Goal: Transaction & Acquisition: Purchase product/service

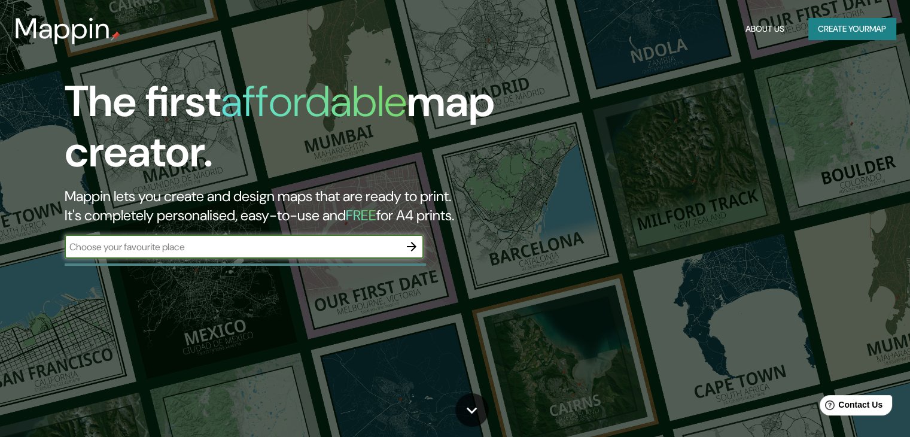
click at [257, 252] on input "text" at bounding box center [232, 247] width 335 height 14
click at [120, 249] on input "Piura" at bounding box center [232, 247] width 335 height 14
type input "Piura [GEOGRAPHIC_DATA]"
click at [414, 249] on icon "button" at bounding box center [411, 246] width 14 height 14
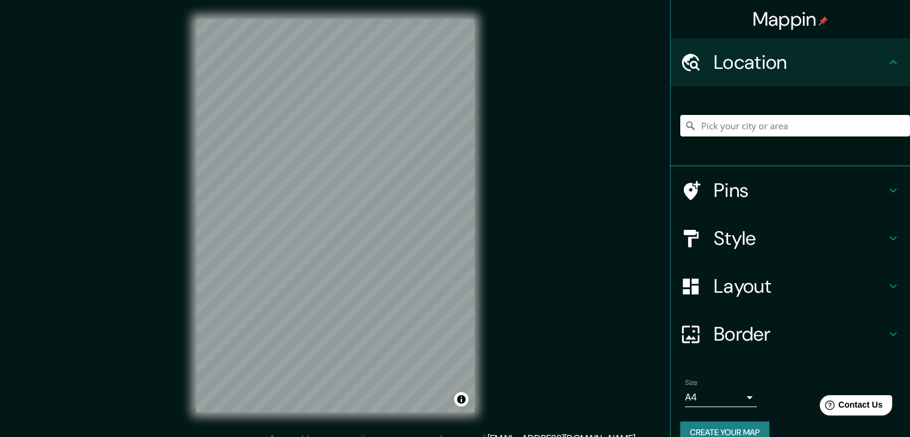
click at [734, 118] on input "Pick your city or area" at bounding box center [795, 126] width 230 height 22
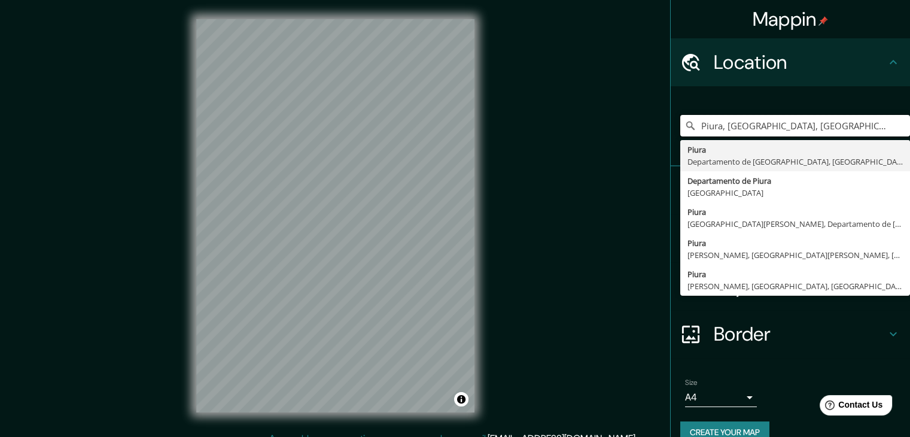
type input "Piura, [GEOGRAPHIC_DATA], [GEOGRAPHIC_DATA]"
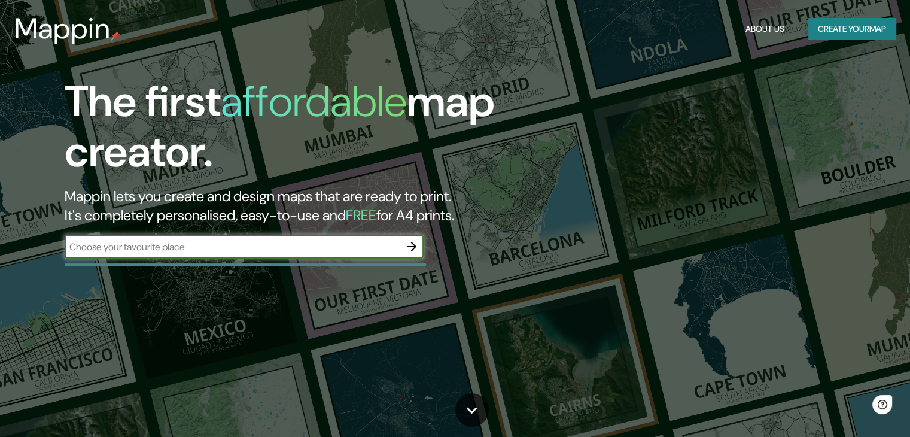
click at [213, 247] on input "text" at bounding box center [232, 247] width 335 height 14
type input "Piura [GEOGRAPHIC_DATA]"
click at [413, 245] on icon "button" at bounding box center [412, 247] width 10 height 10
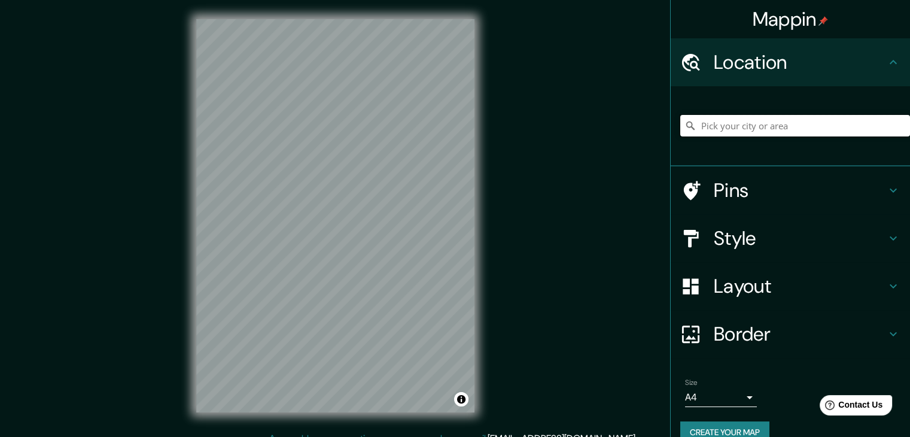
click at [702, 126] on input "Pick your city or area" at bounding box center [795, 126] width 230 height 22
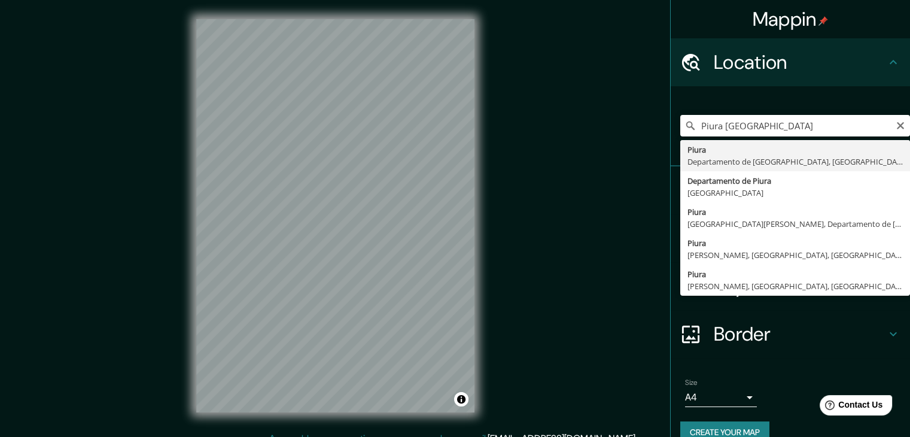
type input "Piura, [GEOGRAPHIC_DATA], [GEOGRAPHIC_DATA]"
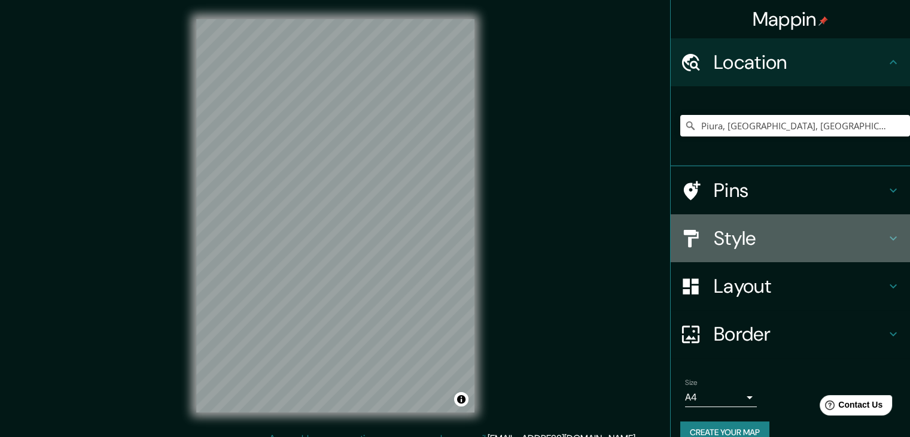
click at [790, 240] on h4 "Style" at bounding box center [800, 238] width 172 height 24
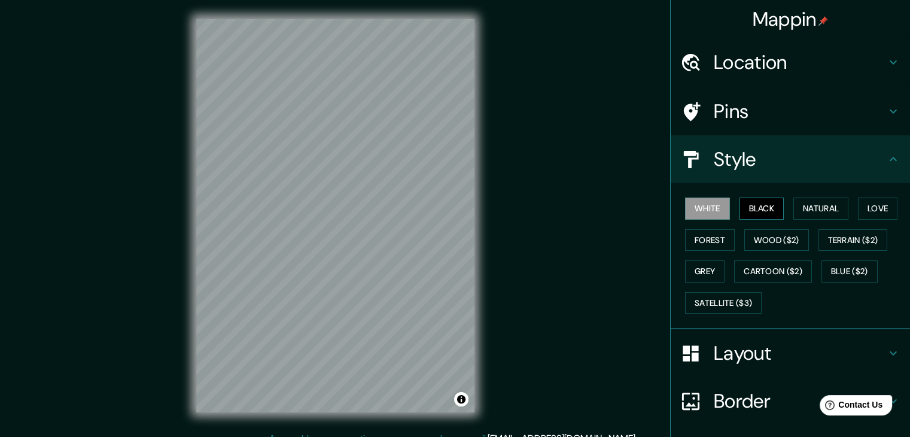
click at [746, 211] on button "Black" at bounding box center [761, 208] width 45 height 22
click at [813, 216] on button "Natural" at bounding box center [820, 208] width 55 height 22
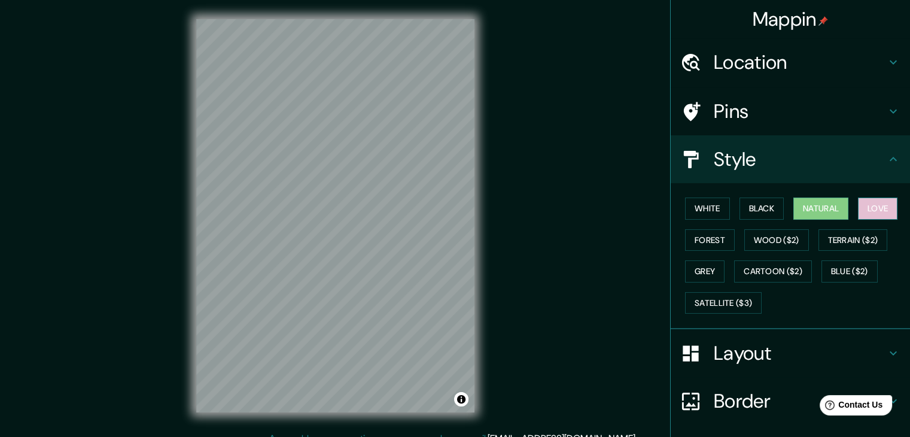
click at [877, 211] on button "Love" at bounding box center [877, 208] width 39 height 22
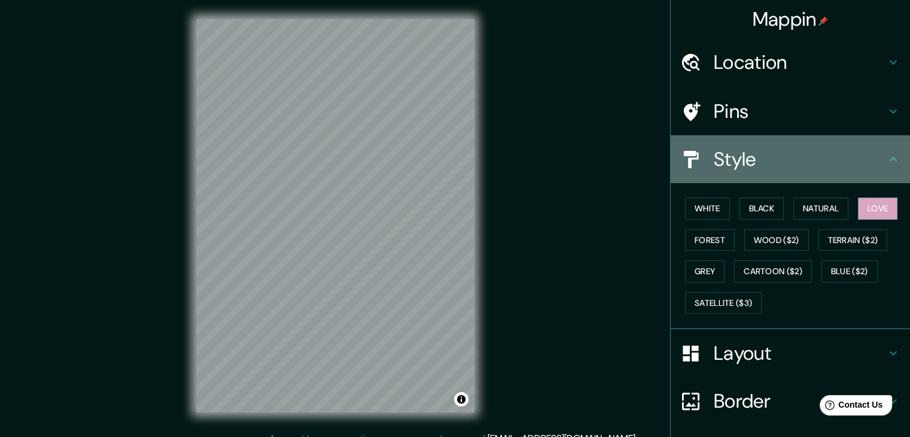
click at [742, 161] on h4 "Style" at bounding box center [800, 159] width 172 height 24
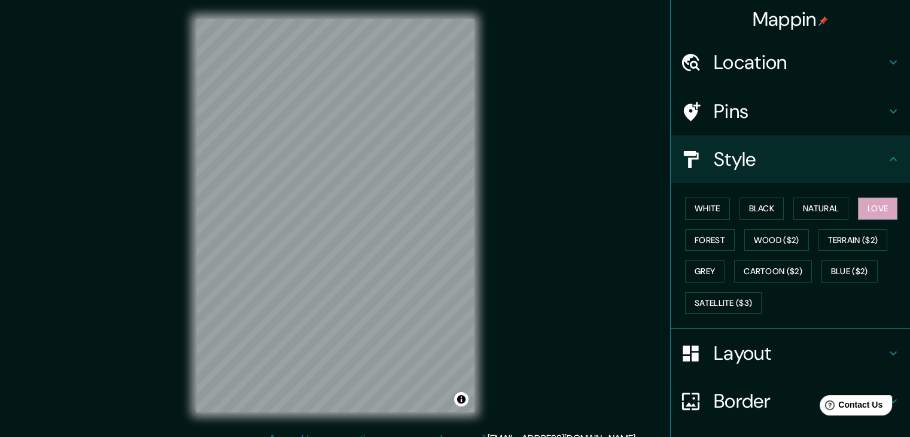
click at [886, 163] on icon at bounding box center [893, 159] width 14 height 14
click at [890, 163] on icon at bounding box center [893, 159] width 14 height 14
click at [886, 161] on icon at bounding box center [893, 159] width 14 height 14
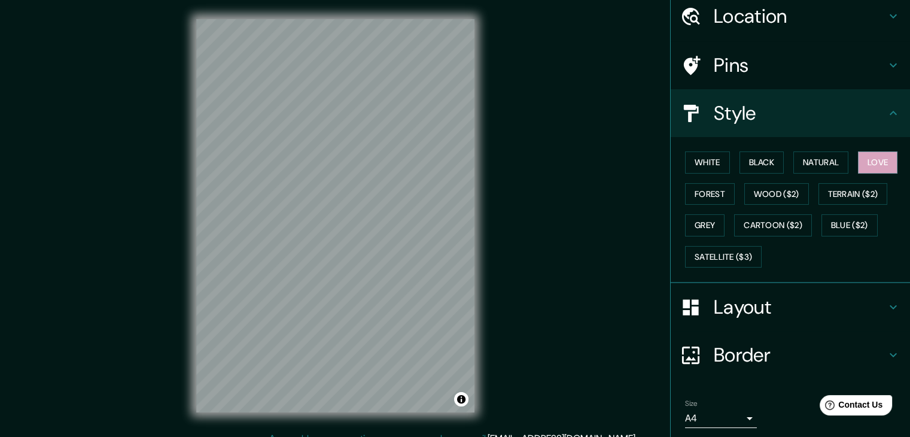
scroll to position [60, 0]
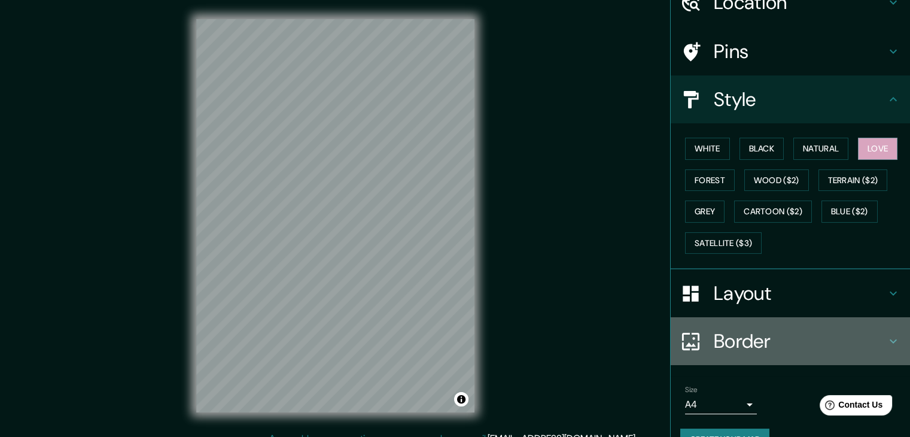
click at [886, 339] on icon at bounding box center [893, 341] width 14 height 14
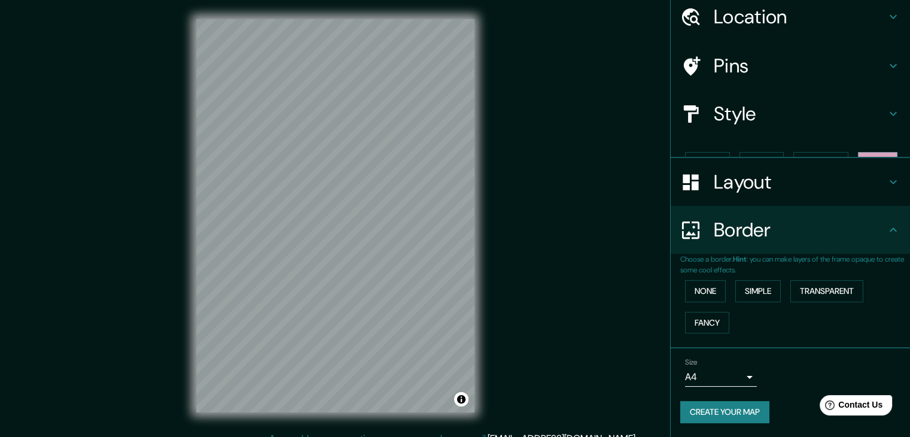
scroll to position [25, 0]
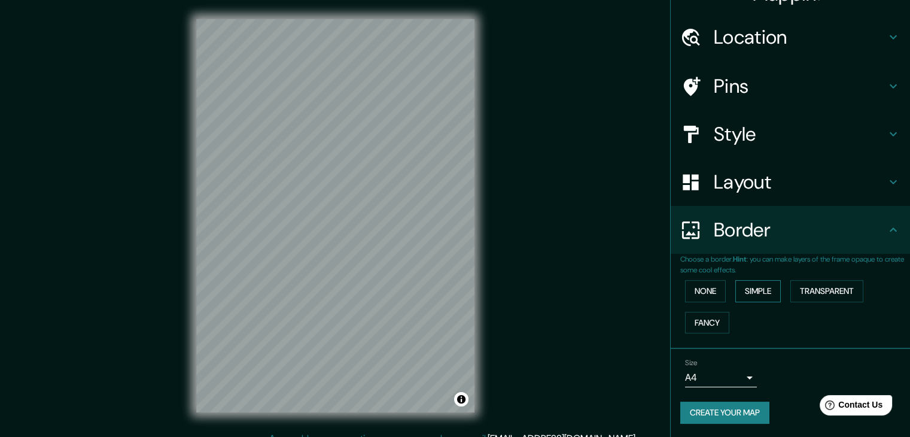
click at [758, 293] on button "Simple" at bounding box center [757, 291] width 45 height 22
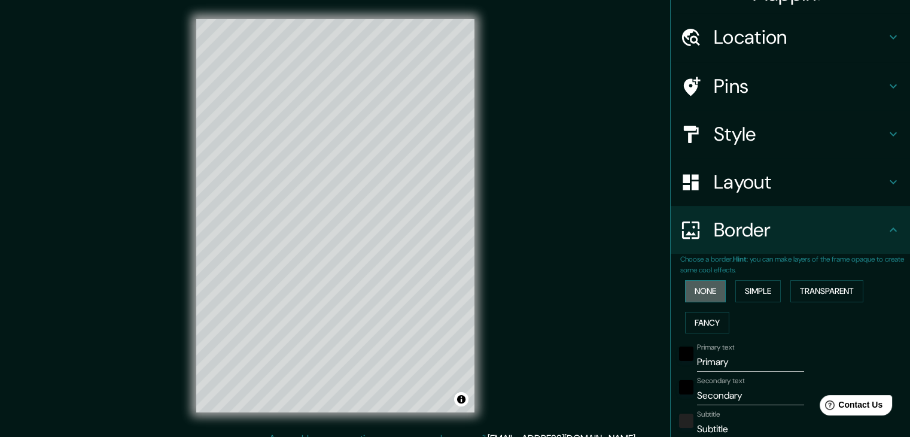
click at [693, 290] on button "None" at bounding box center [705, 291] width 41 height 22
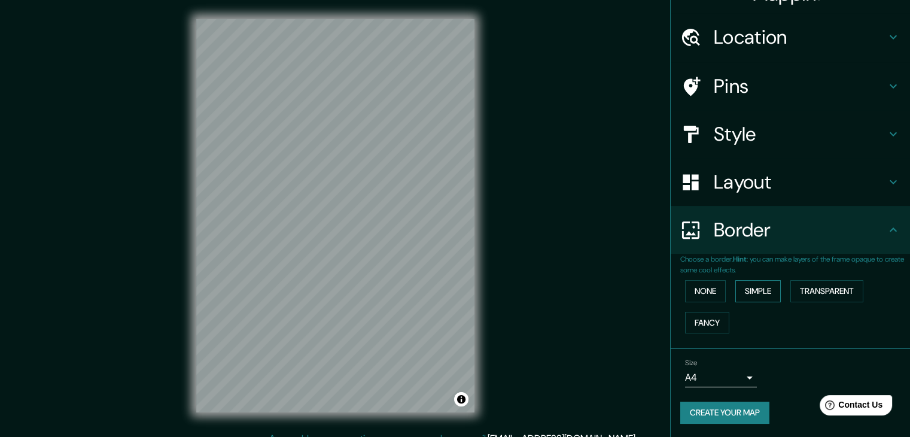
click at [746, 290] on button "Simple" at bounding box center [757, 291] width 45 height 22
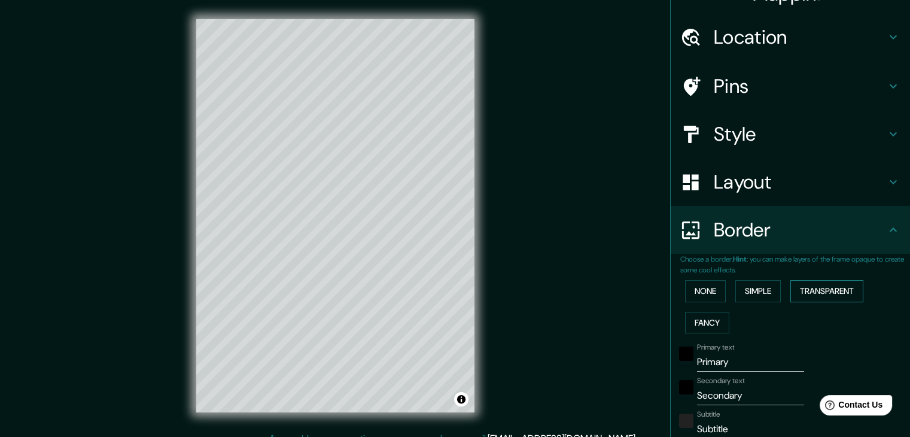
click at [807, 287] on button "Transparent" at bounding box center [826, 291] width 73 height 22
click at [711, 318] on button "Fancy" at bounding box center [707, 323] width 44 height 22
click at [701, 288] on button "None" at bounding box center [705, 291] width 41 height 22
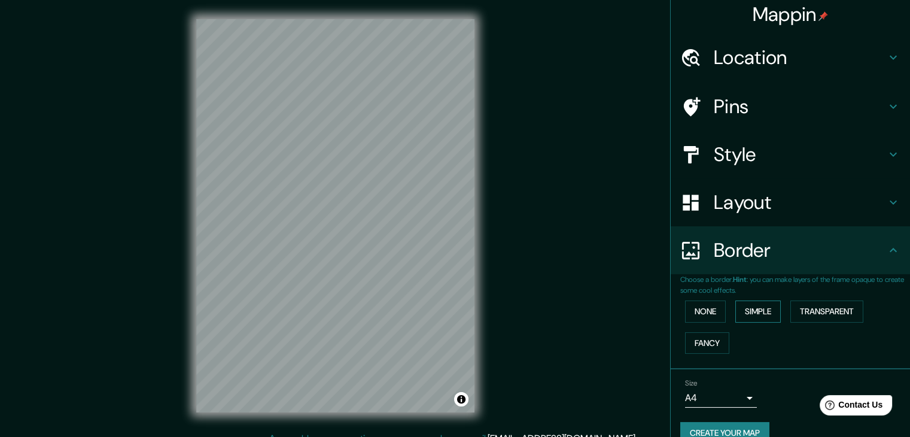
scroll to position [0, 0]
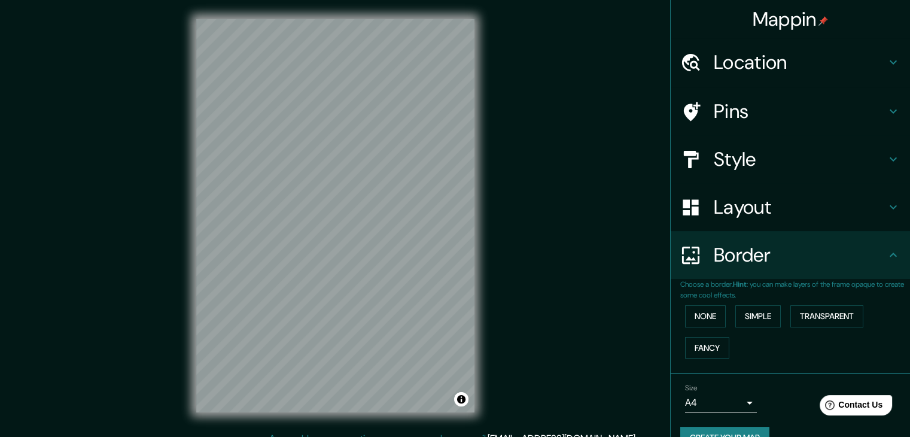
click at [757, 60] on h4 "Location" at bounding box center [800, 62] width 172 height 24
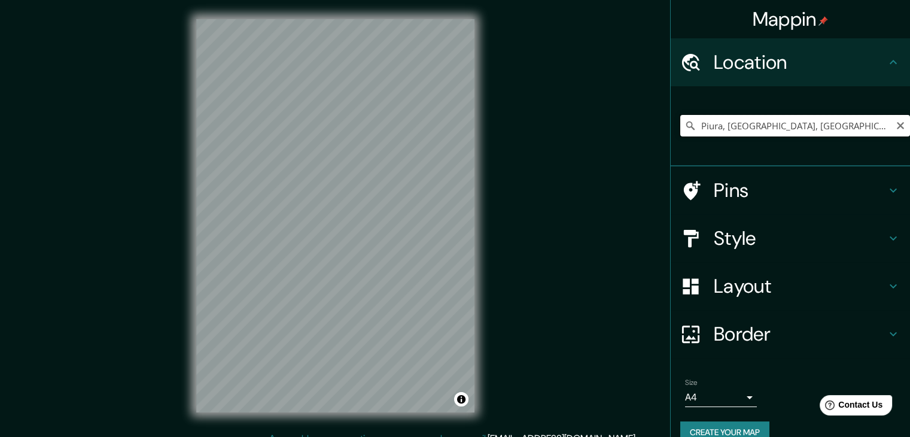
click at [739, 127] on input "Piura, [GEOGRAPHIC_DATA], [GEOGRAPHIC_DATA]" at bounding box center [795, 126] width 230 height 22
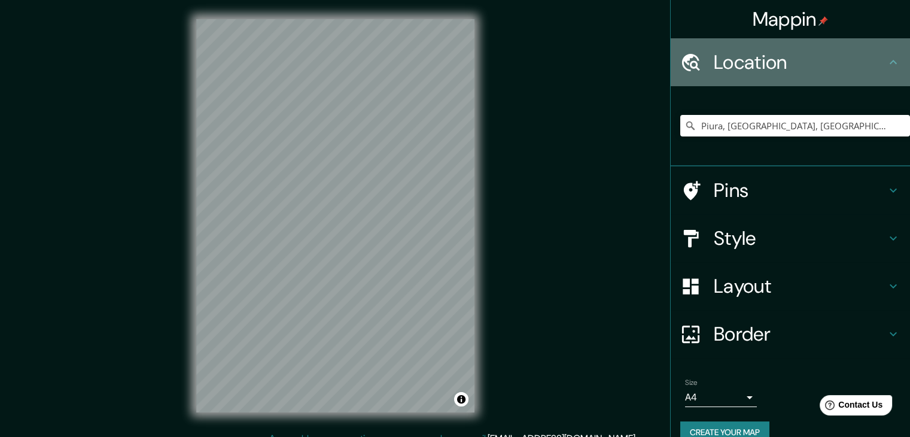
click at [864, 58] on h4 "Location" at bounding box center [800, 62] width 172 height 24
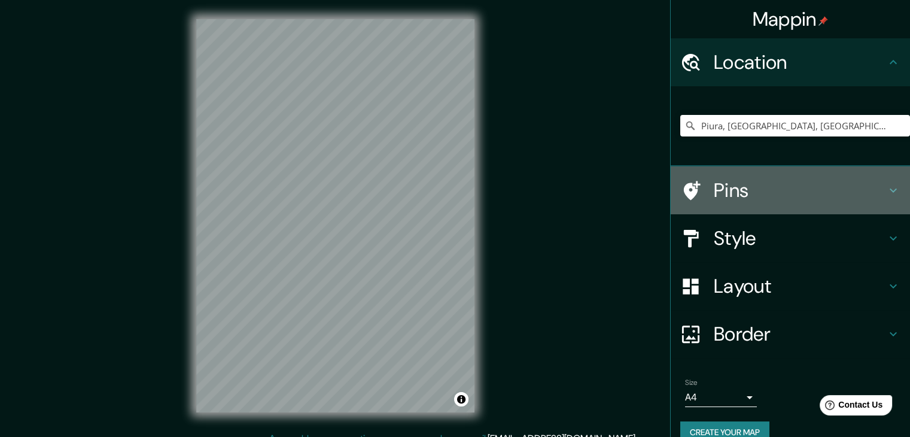
click at [773, 191] on h4 "Pins" at bounding box center [800, 190] width 172 height 24
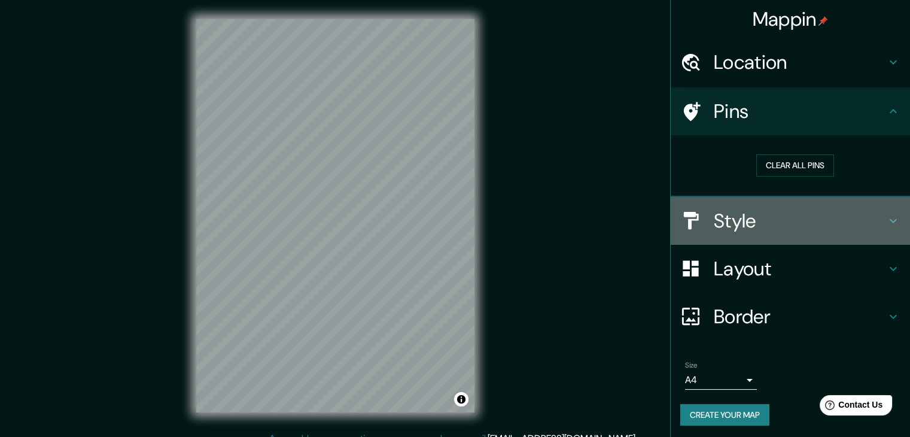
click at [735, 224] on h4 "Style" at bounding box center [800, 221] width 172 height 24
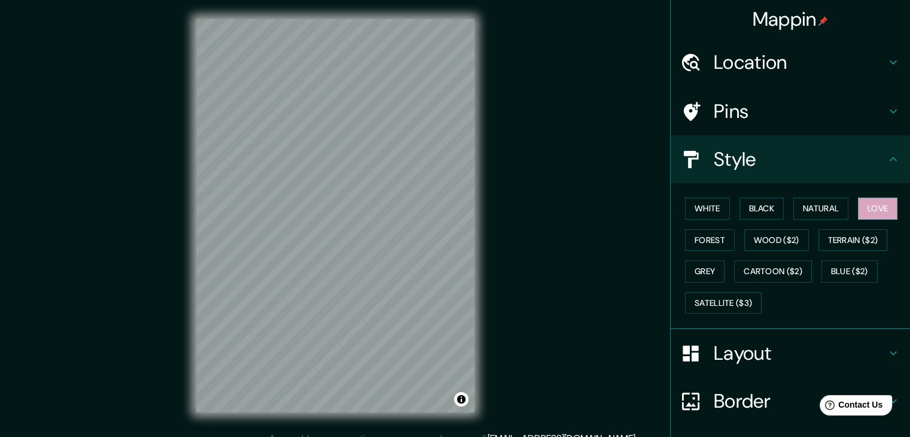
click at [717, 166] on h4 "Style" at bounding box center [800, 159] width 172 height 24
click at [740, 349] on h4 "Layout" at bounding box center [800, 353] width 172 height 24
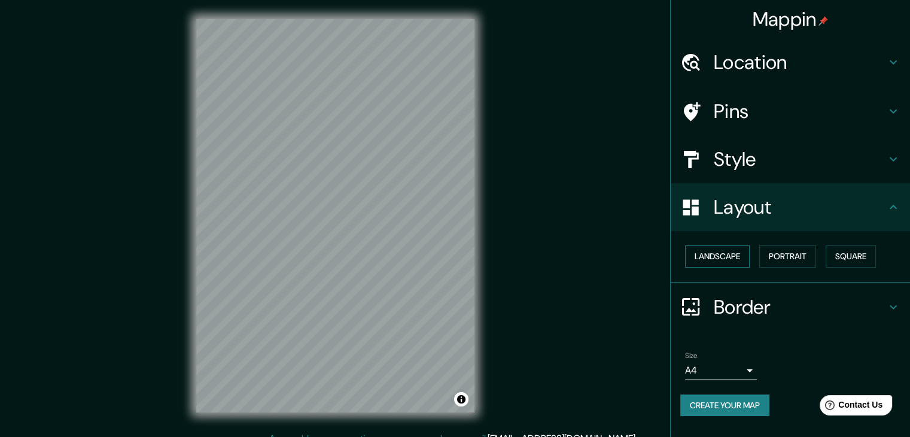
click at [735, 258] on button "Landscape" at bounding box center [717, 256] width 65 height 22
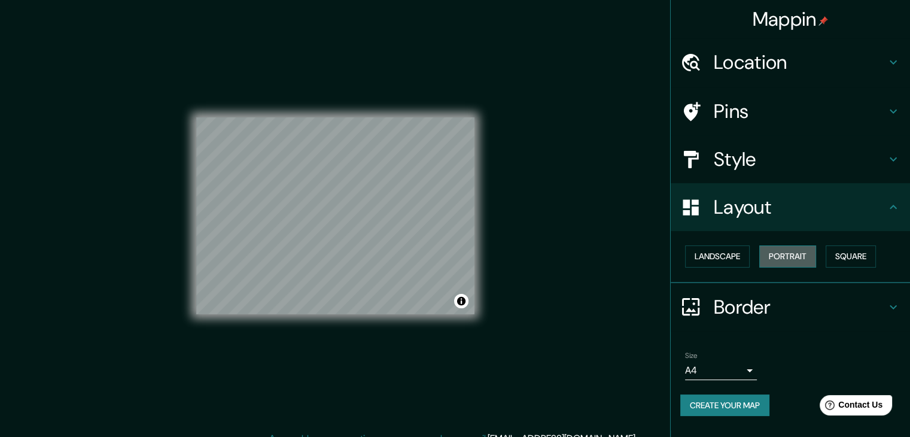
click at [778, 254] on button "Portrait" at bounding box center [787, 256] width 57 height 22
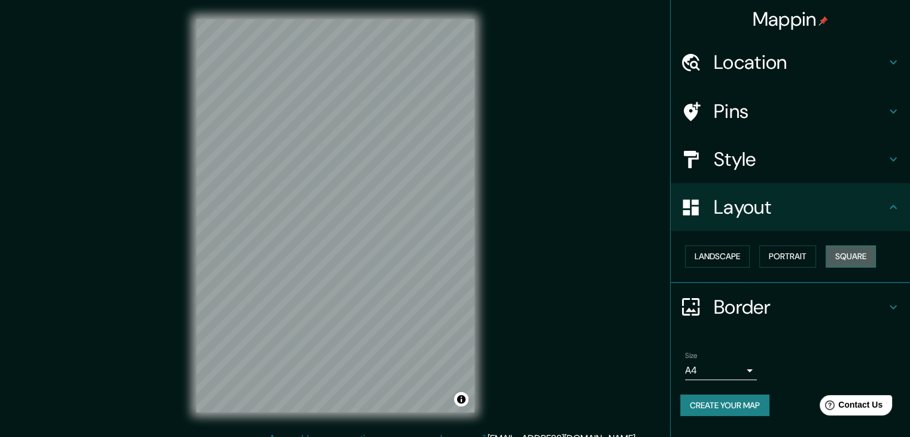
click at [861, 249] on button "Square" at bounding box center [850, 256] width 50 height 22
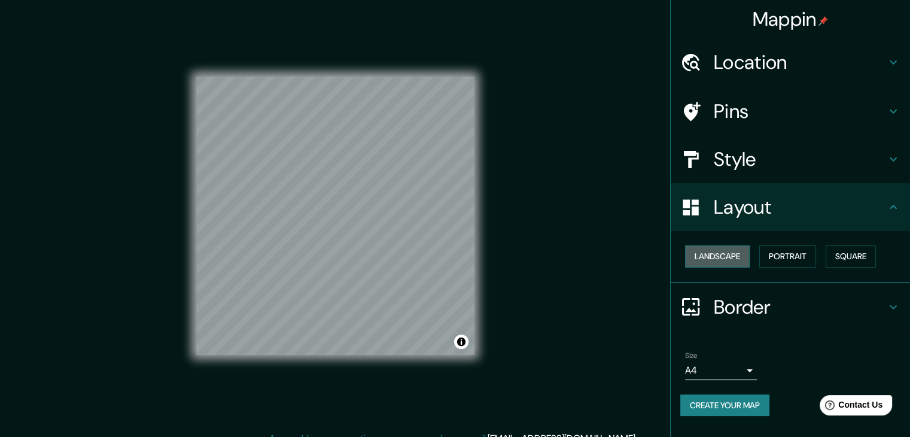
click at [721, 259] on button "Landscape" at bounding box center [717, 256] width 65 height 22
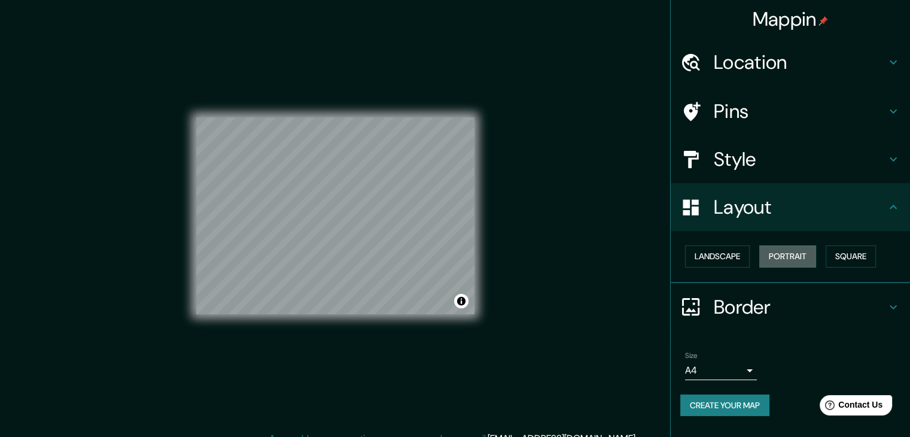
click at [778, 257] on button "Portrait" at bounding box center [787, 256] width 57 height 22
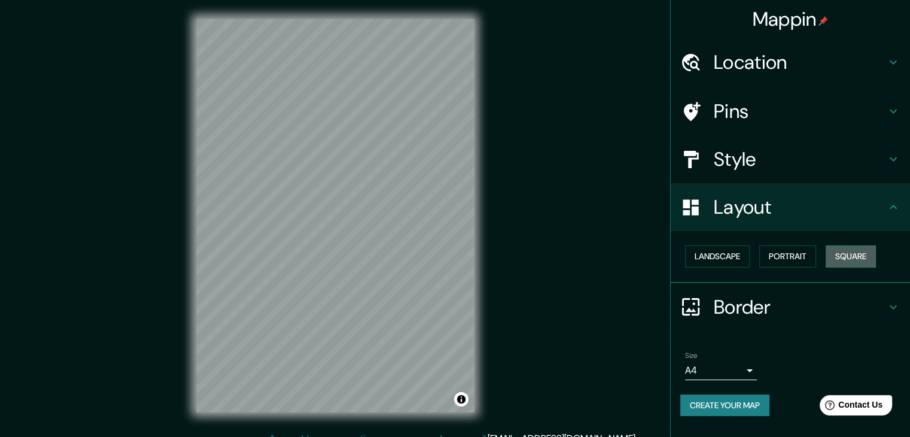
click at [854, 258] on button "Square" at bounding box center [850, 256] width 50 height 22
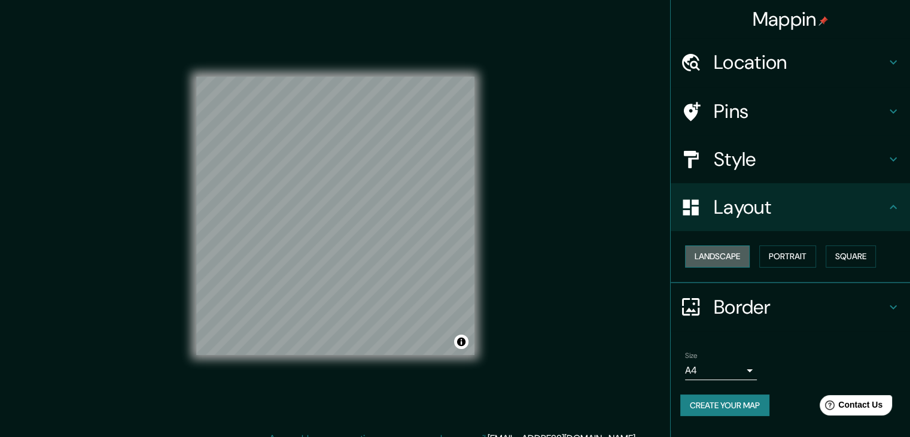
click at [727, 257] on button "Landscape" at bounding box center [717, 256] width 65 height 22
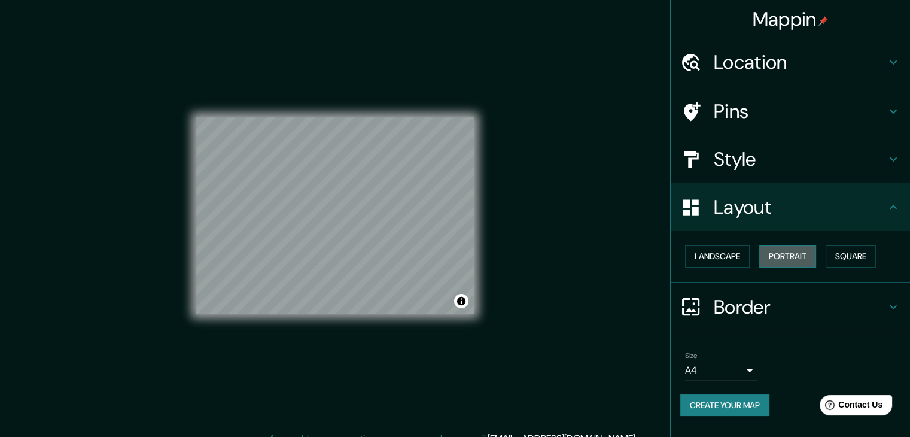
click at [800, 259] on button "Portrait" at bounding box center [787, 256] width 57 height 22
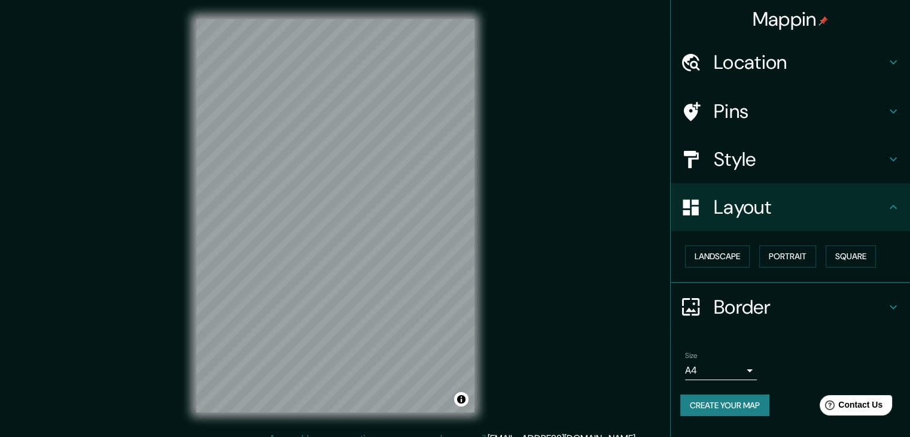
scroll to position [14, 0]
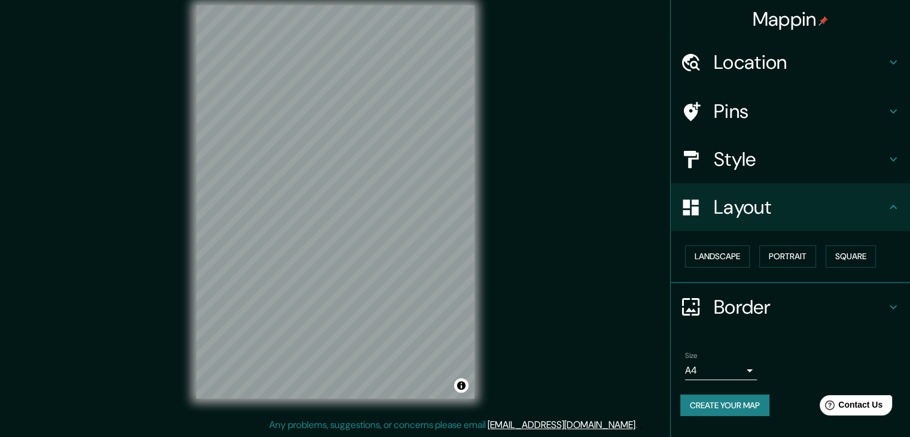
click at [843, 302] on h4 "Border" at bounding box center [800, 307] width 172 height 24
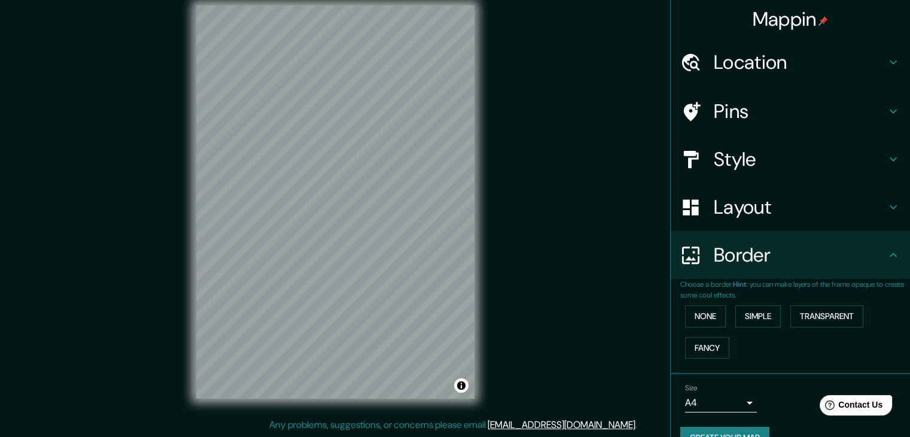
click at [764, 163] on h4 "Style" at bounding box center [800, 159] width 172 height 24
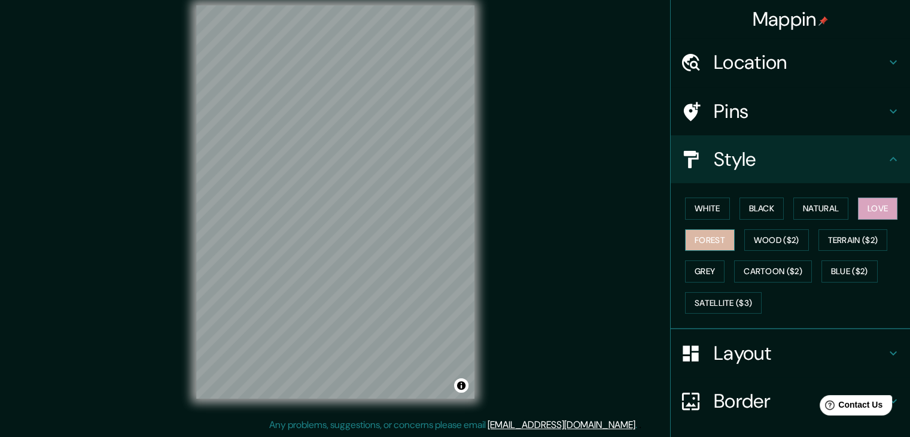
click at [691, 235] on button "Forest" at bounding box center [710, 240] width 50 height 22
click at [764, 236] on button "Wood ($2)" at bounding box center [776, 240] width 65 height 22
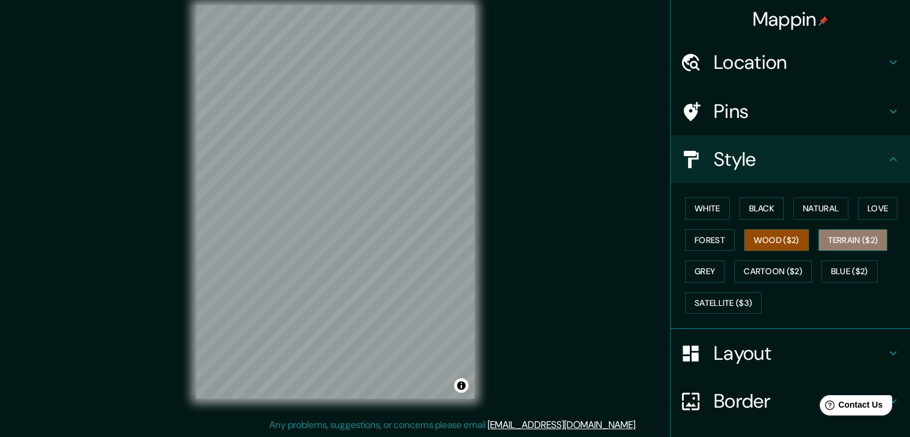
click at [841, 237] on button "Terrain ($2)" at bounding box center [852, 240] width 69 height 22
click at [689, 272] on button "Grey" at bounding box center [704, 271] width 39 height 22
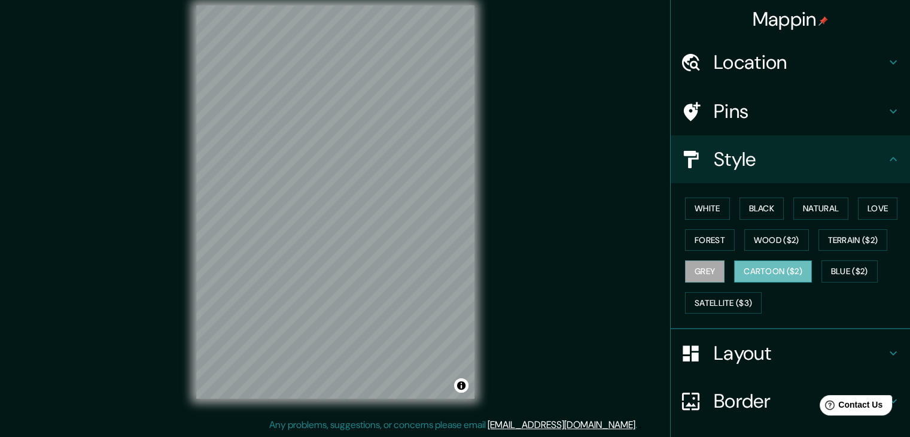
click at [752, 273] on button "Cartoon ($2)" at bounding box center [773, 271] width 78 height 22
click at [837, 271] on button "Blue ($2)" at bounding box center [849, 271] width 56 height 22
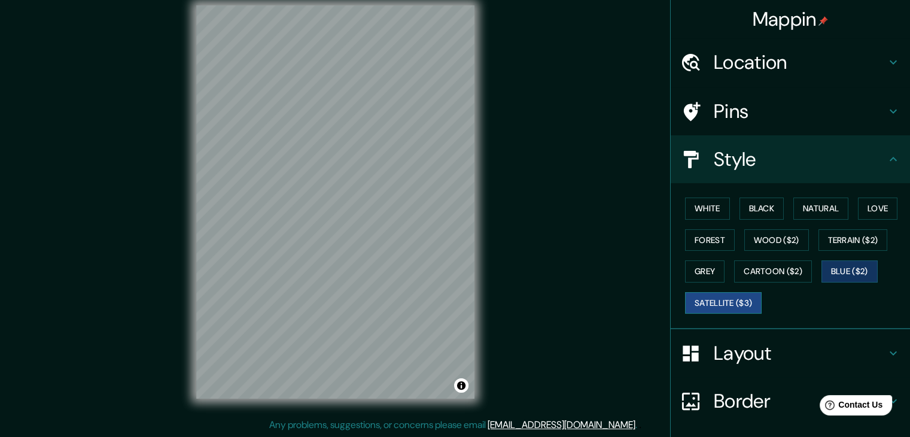
click at [712, 306] on button "Satellite ($3)" at bounding box center [723, 303] width 77 height 22
click at [708, 209] on button "White" at bounding box center [707, 208] width 45 height 22
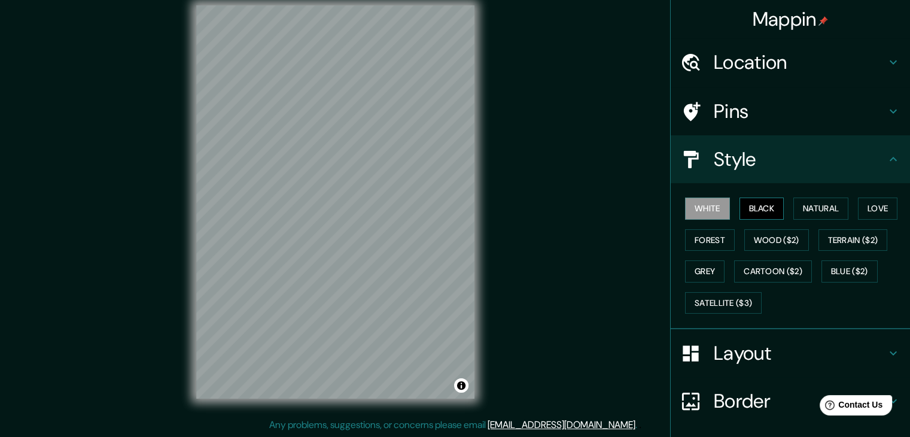
click at [744, 212] on button "Black" at bounding box center [761, 208] width 45 height 22
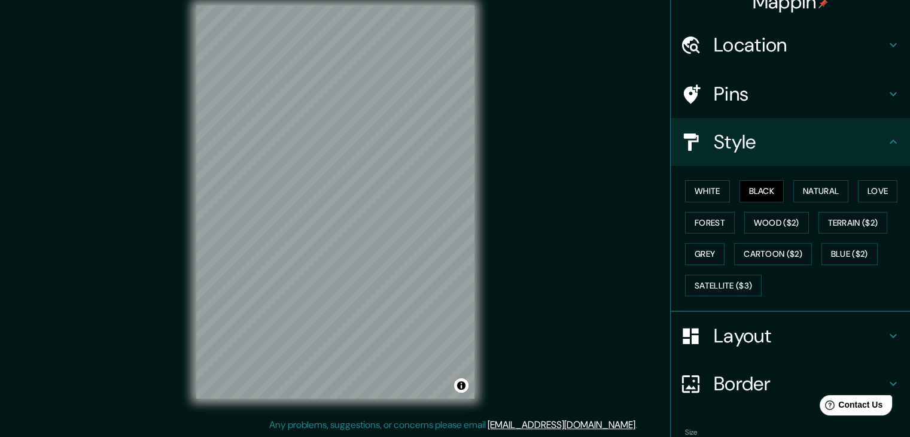
scroll to position [86, 0]
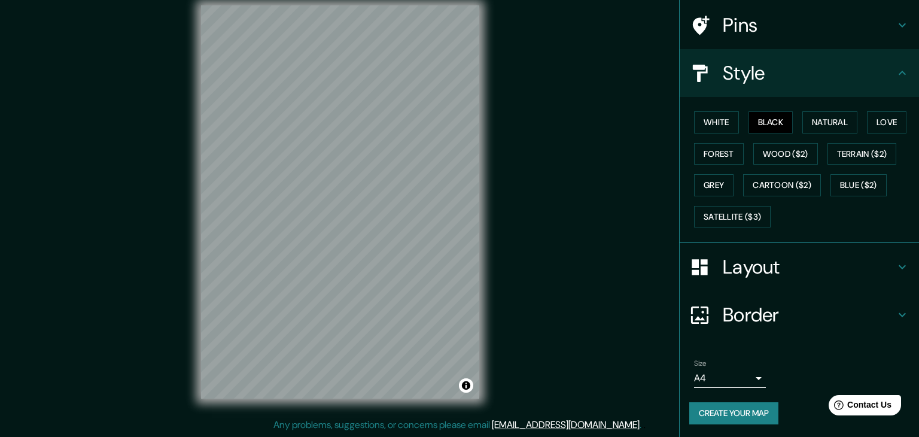
click at [739, 374] on body "Mappin Location [GEOGRAPHIC_DATA], [GEOGRAPHIC_DATA], [GEOGRAPHIC_DATA] Pins St…" at bounding box center [459, 204] width 919 height 437
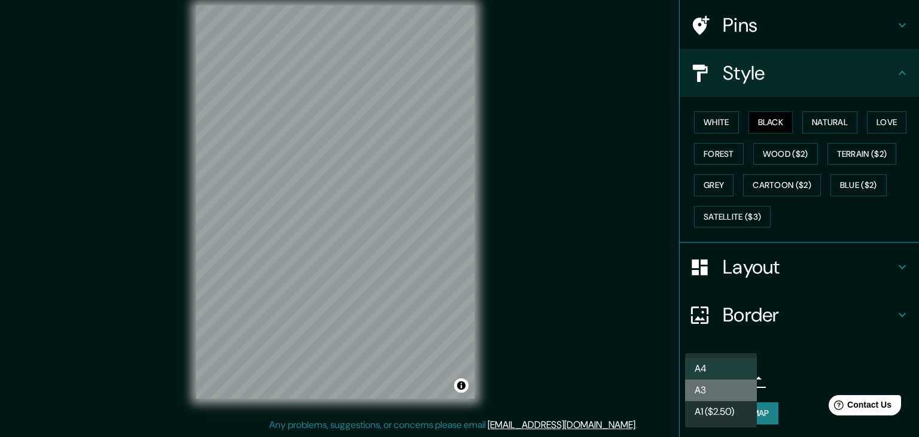
click at [712, 395] on li "A3" at bounding box center [721, 390] width 72 height 22
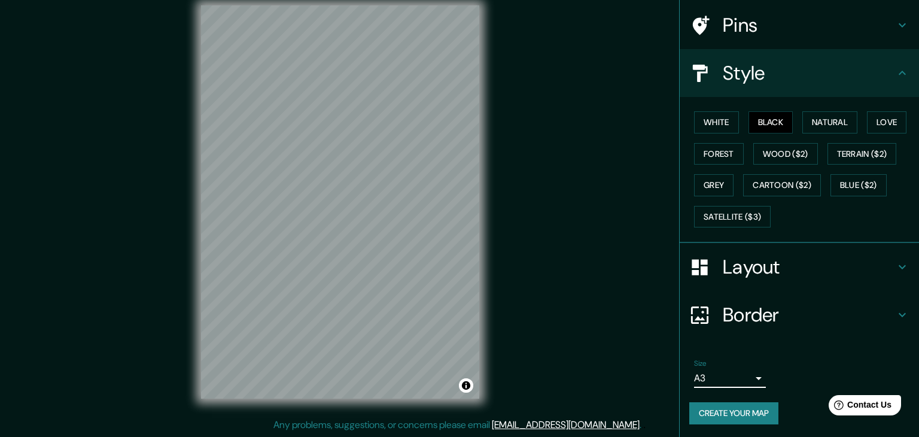
click at [729, 380] on body "Mappin Location [GEOGRAPHIC_DATA], [GEOGRAPHIC_DATA], [GEOGRAPHIC_DATA] Pins St…" at bounding box center [459, 204] width 919 height 437
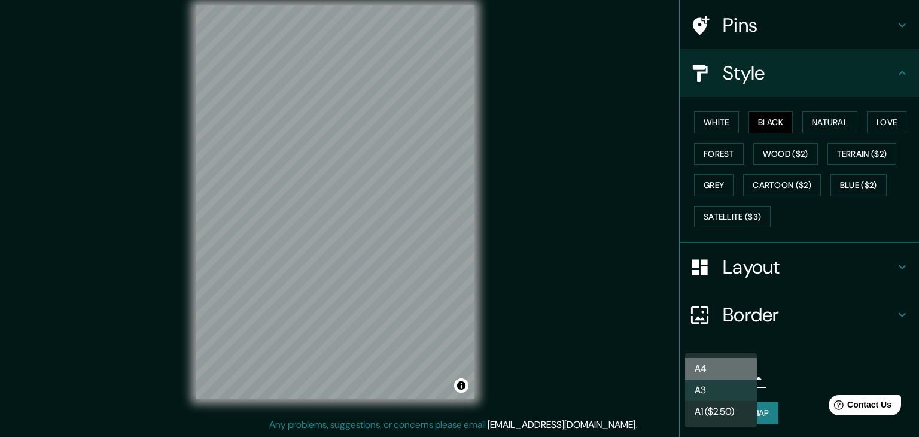
click at [720, 369] on li "A4" at bounding box center [721, 369] width 72 height 22
type input "single"
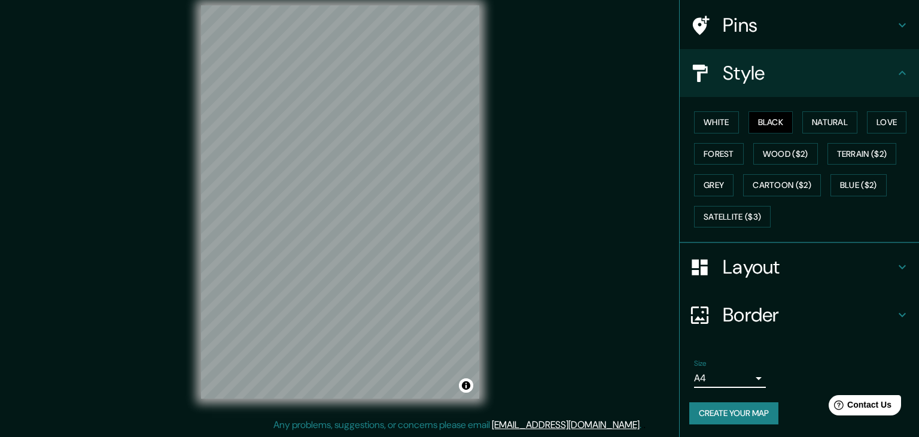
click at [717, 377] on body "Mappin Location [GEOGRAPHIC_DATA], [GEOGRAPHIC_DATA], [GEOGRAPHIC_DATA] Pins St…" at bounding box center [459, 204] width 919 height 437
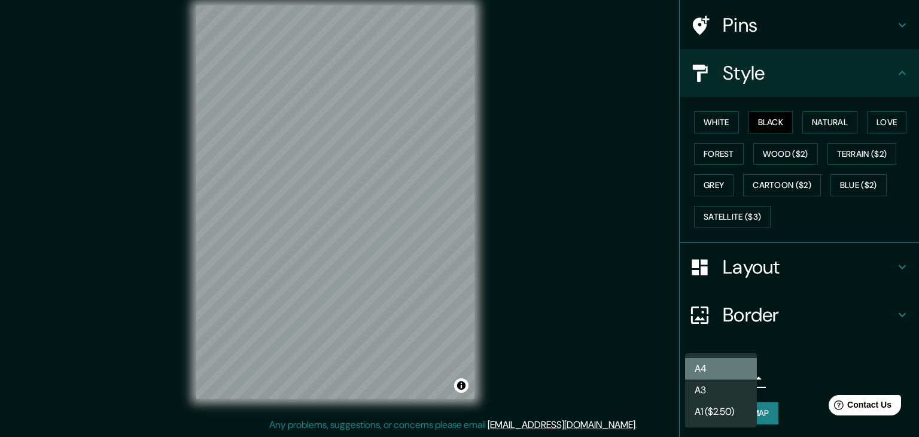
click at [715, 374] on li "A4" at bounding box center [721, 369] width 72 height 22
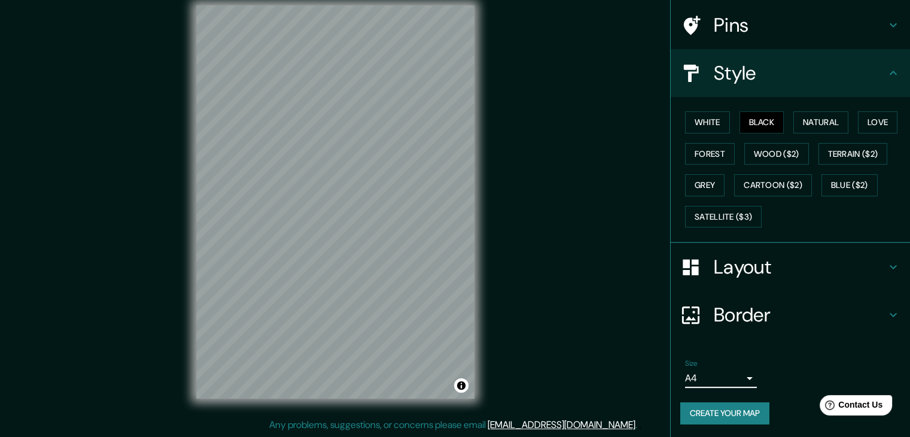
click at [720, 411] on button "Create your map" at bounding box center [724, 413] width 89 height 22
click at [723, 411] on div "Create your map" at bounding box center [790, 413] width 220 height 22
click at [713, 406] on button "Create your map" at bounding box center [724, 413] width 89 height 22
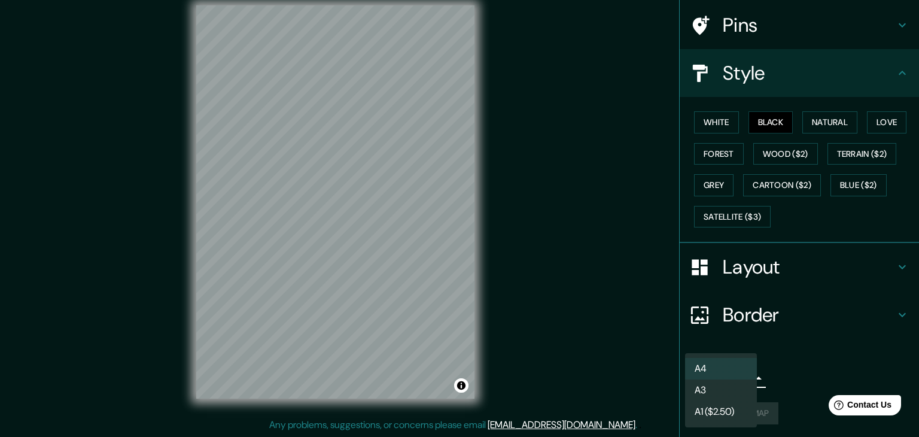
click at [682, 374] on body "Mappin Location [GEOGRAPHIC_DATA], [GEOGRAPHIC_DATA], [GEOGRAPHIC_DATA] Pins St…" at bounding box center [459, 204] width 919 height 437
click at [703, 371] on li "A4" at bounding box center [721, 369] width 72 height 22
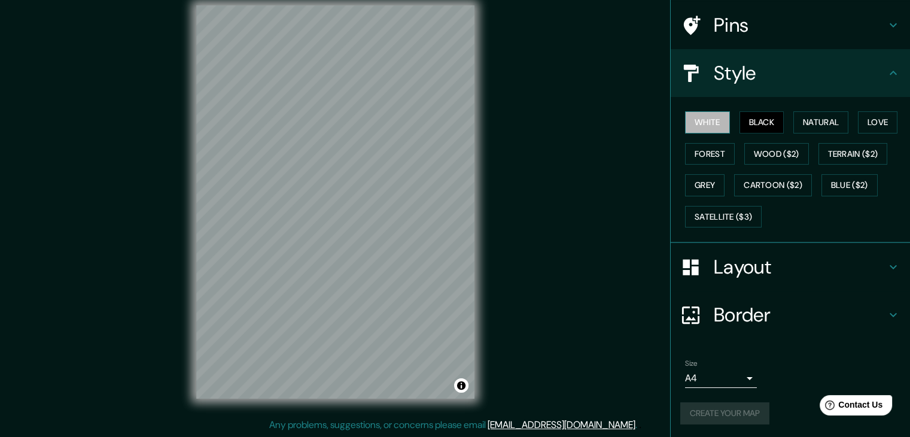
click at [706, 124] on button "White" at bounding box center [707, 122] width 45 height 22
click at [702, 404] on div "Create your map" at bounding box center [790, 413] width 220 height 22
drag, startPoint x: 693, startPoint y: 415, endPoint x: 727, endPoint y: 386, distance: 44.6
click at [693, 414] on div "Create your map" at bounding box center [790, 413] width 220 height 22
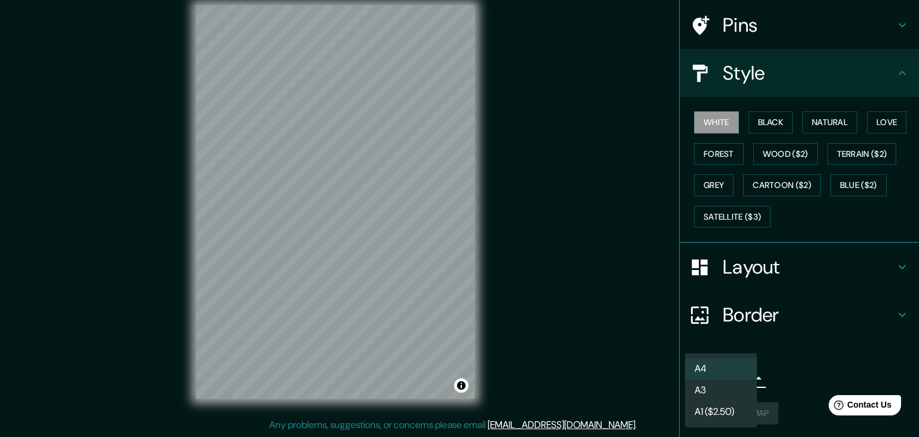
click at [743, 379] on body "Mappin Location [GEOGRAPHIC_DATA], [GEOGRAPHIC_DATA], [GEOGRAPHIC_DATA] Pins St…" at bounding box center [459, 204] width 919 height 437
drag, startPoint x: 711, startPoint y: 373, endPoint x: 706, endPoint y: 388, distance: 15.7
click at [711, 375] on li "A4" at bounding box center [721, 369] width 72 height 22
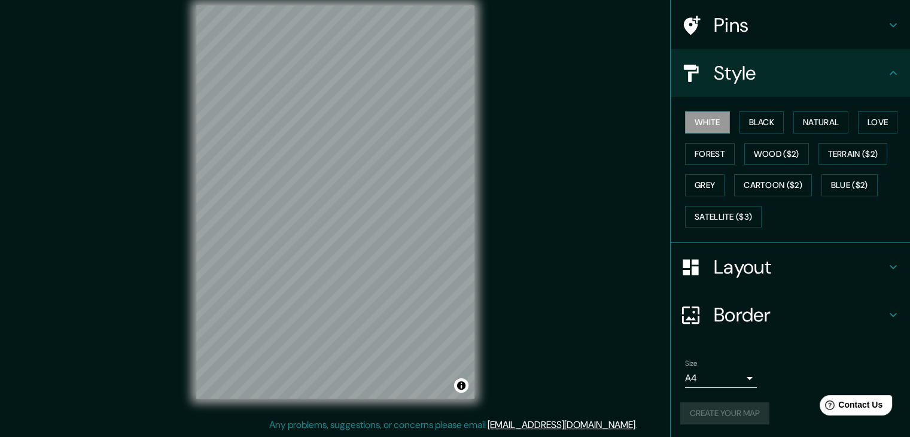
click at [720, 408] on div "Create your map" at bounding box center [790, 413] width 220 height 22
click at [703, 415] on button "Create your map" at bounding box center [724, 413] width 89 height 22
drag, startPoint x: 477, startPoint y: 199, endPoint x: 825, endPoint y: 118, distance: 357.4
click at [825, 118] on button "Natural" at bounding box center [820, 122] width 55 height 22
